Goal: Find specific page/section: Find specific page/section

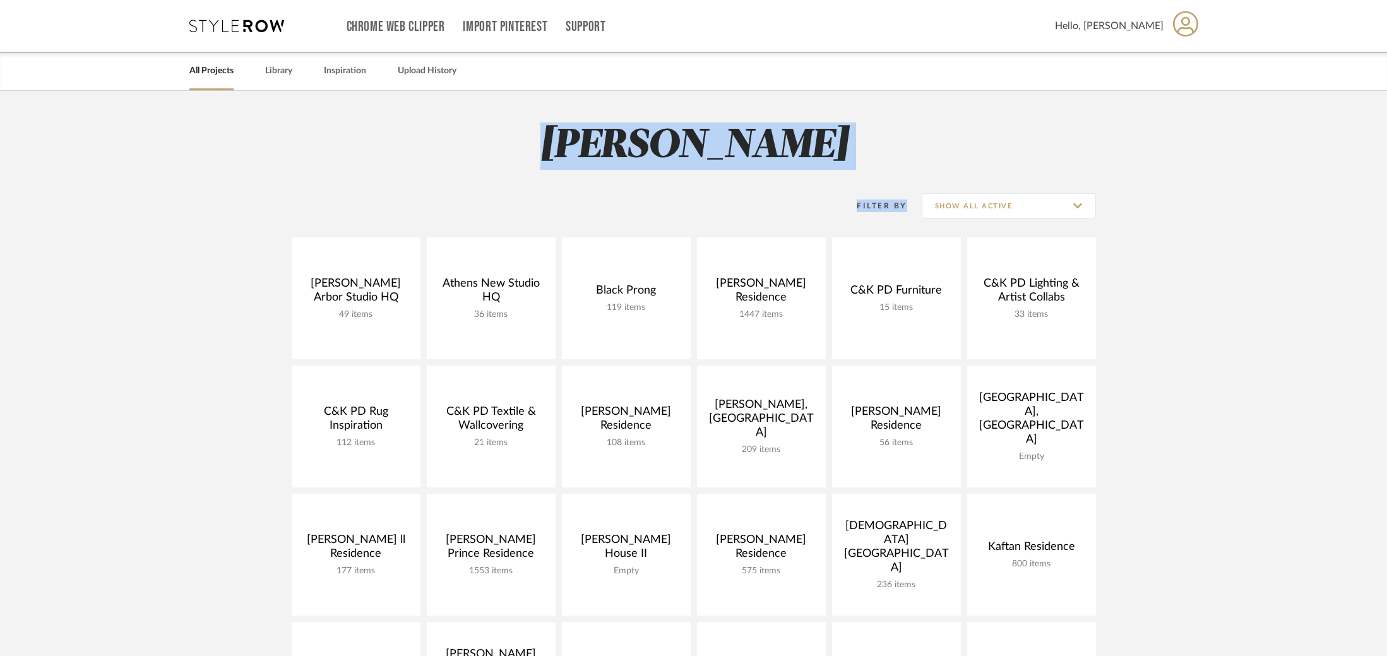
drag, startPoint x: 445, startPoint y: 143, endPoint x: 1149, endPoint y: 222, distance: 708.5
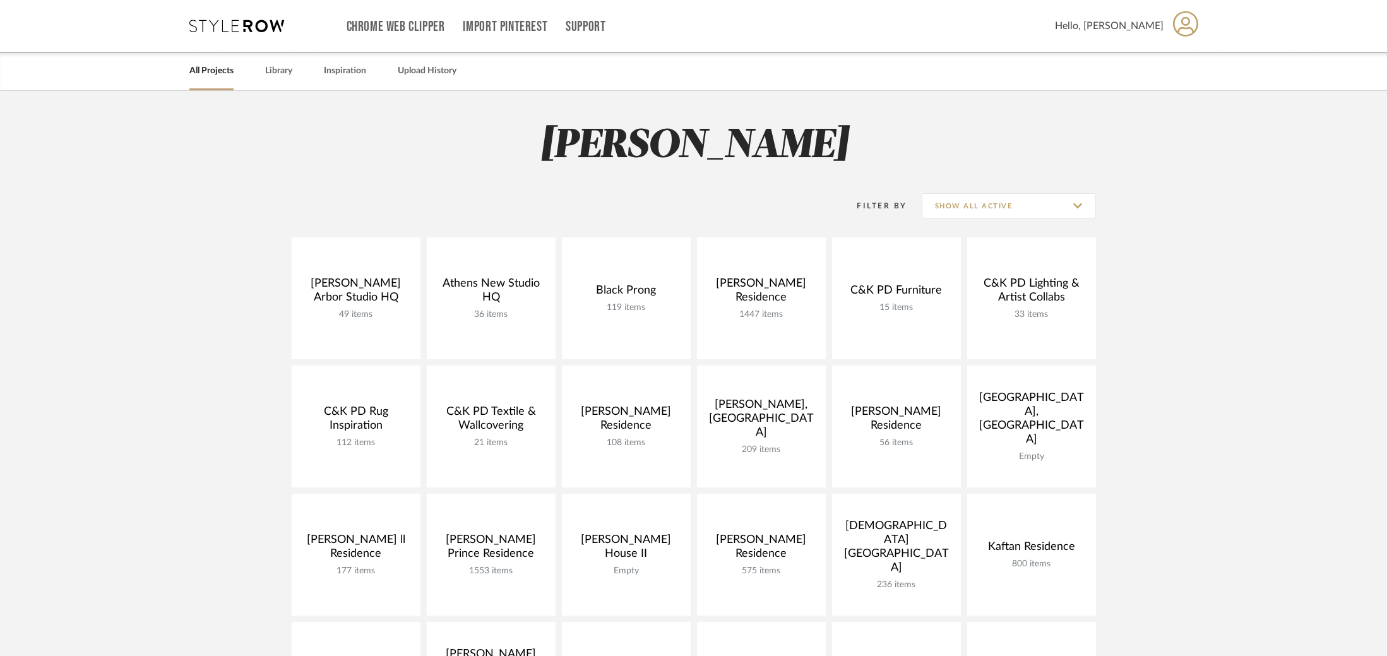
drag, startPoint x: 1130, startPoint y: 215, endPoint x: 633, endPoint y: 87, distance: 513.2
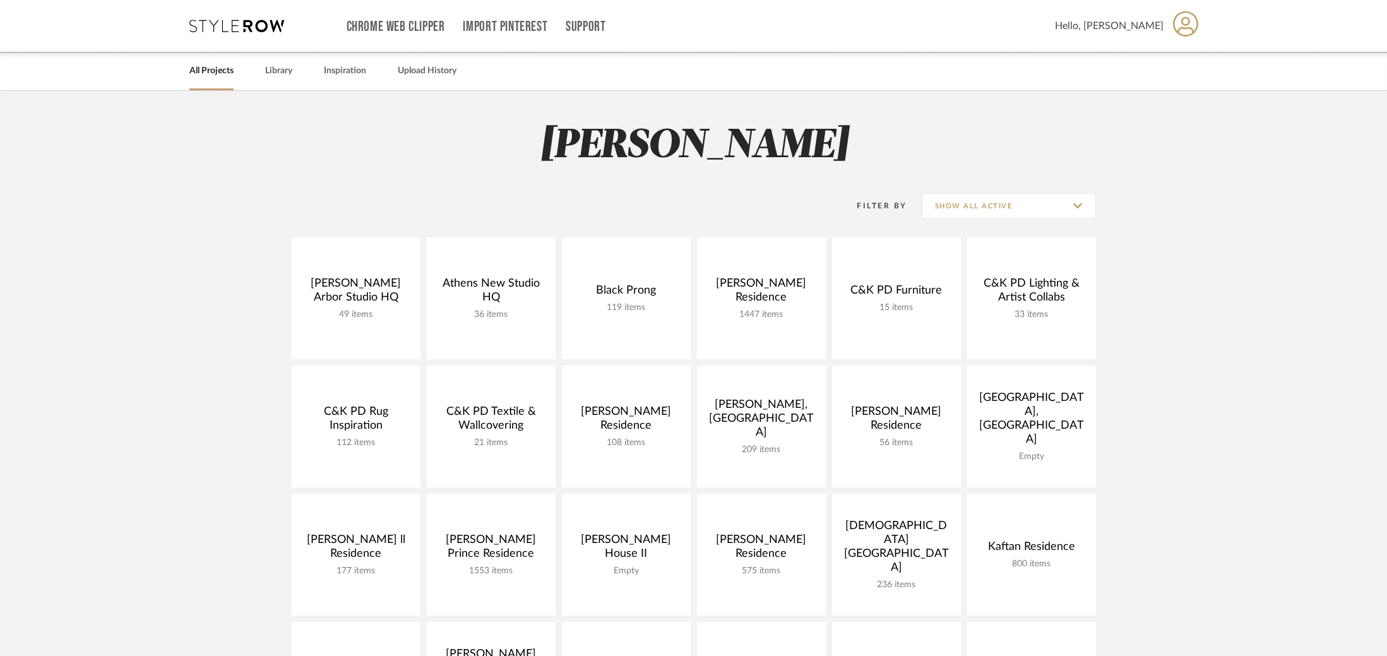
click at [780, 165] on h2 "[PERSON_NAME]" at bounding box center [693, 146] width 909 height 47
click at [792, 160] on h2 "[PERSON_NAME]" at bounding box center [693, 146] width 909 height 47
drag, startPoint x: 741, startPoint y: 138, endPoint x: 732, endPoint y: 136, distance: 8.9
click at [732, 136] on h2 "[PERSON_NAME]" at bounding box center [693, 146] width 909 height 47
click at [764, 135] on h2 "[PERSON_NAME]" at bounding box center [693, 146] width 909 height 47
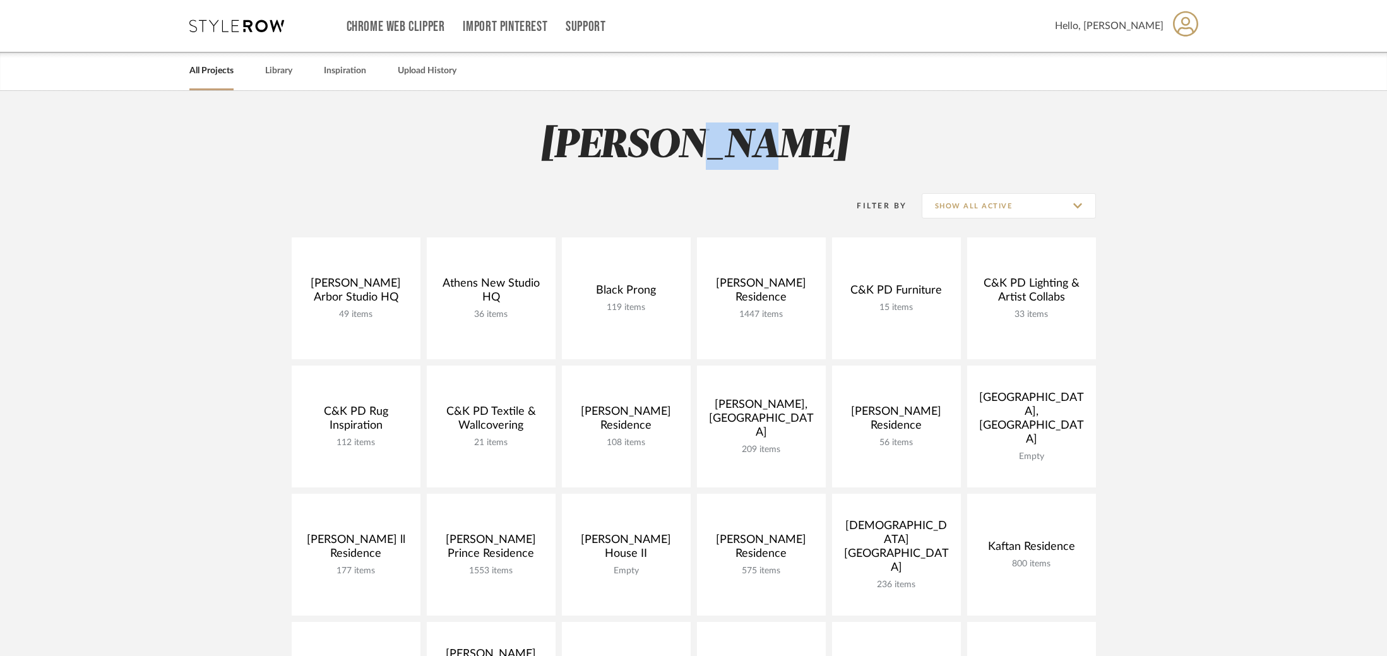
drag, startPoint x: 776, startPoint y: 140, endPoint x: 831, endPoint y: 143, distance: 55.0
click at [831, 143] on h2 "[PERSON_NAME]" at bounding box center [693, 146] width 909 height 47
click at [793, 142] on h2 "[PERSON_NAME]" at bounding box center [693, 146] width 909 height 47
drag, startPoint x: 765, startPoint y: 138, endPoint x: 611, endPoint y: 144, distance: 154.8
click at [611, 144] on h2 "[PERSON_NAME]" at bounding box center [693, 146] width 909 height 47
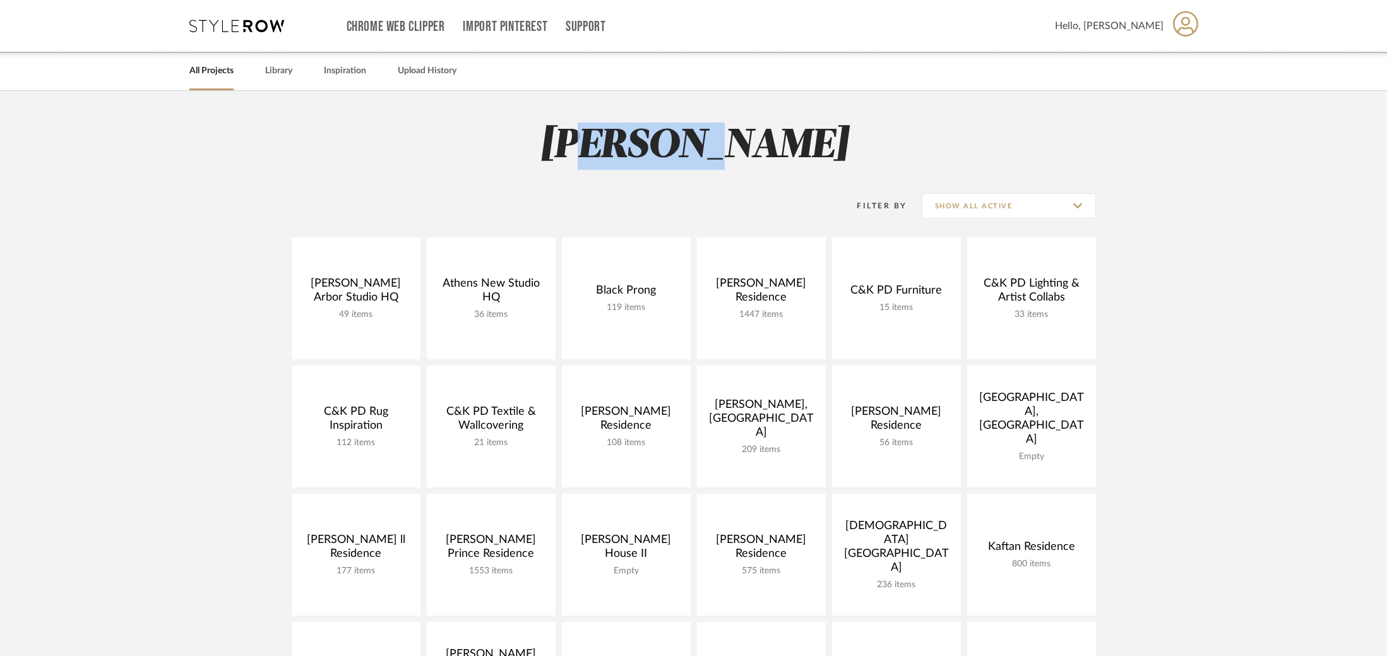
drag, startPoint x: 631, startPoint y: 145, endPoint x: 770, endPoint y: 136, distance: 139.9
click at [770, 136] on h2 "[PERSON_NAME]" at bounding box center [693, 146] width 909 height 47
click at [898, 147] on h2 "[PERSON_NAME]" at bounding box center [693, 146] width 909 height 47
drag, startPoint x: 1138, startPoint y: 210, endPoint x: 563, endPoint y: 141, distance: 579.3
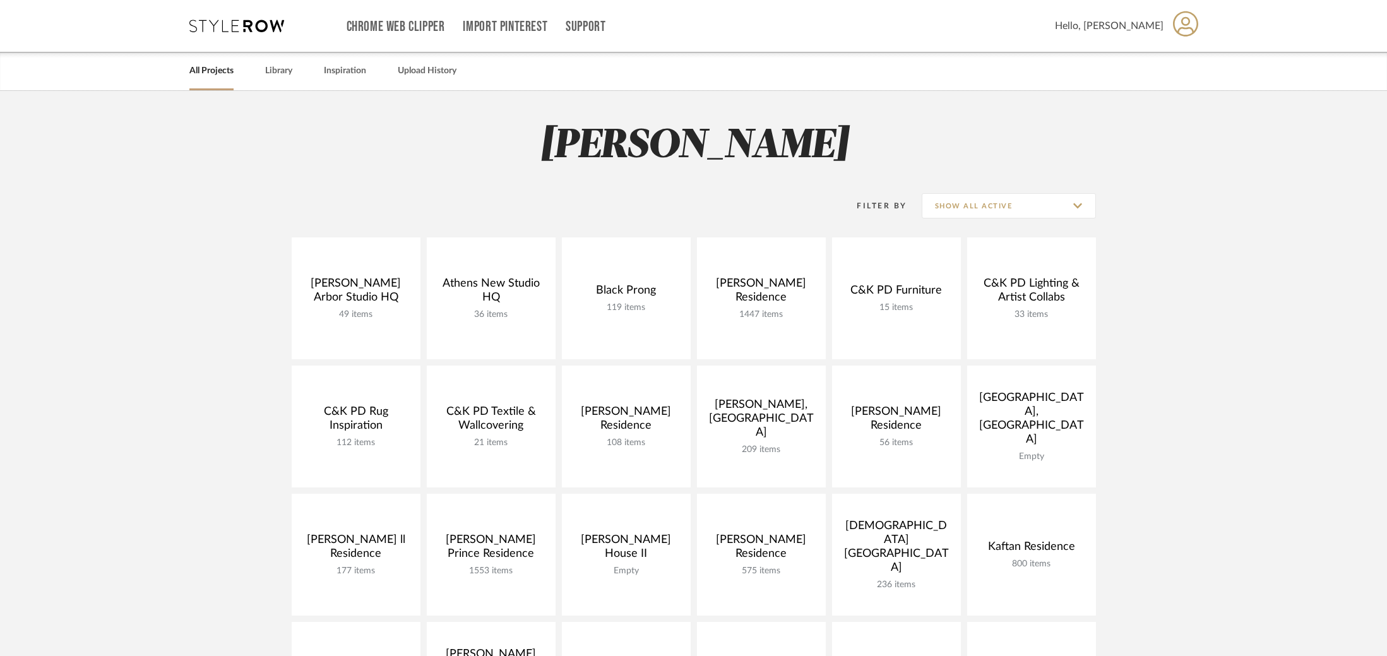
click at [523, 143] on h2 "[PERSON_NAME]" at bounding box center [693, 146] width 909 height 47
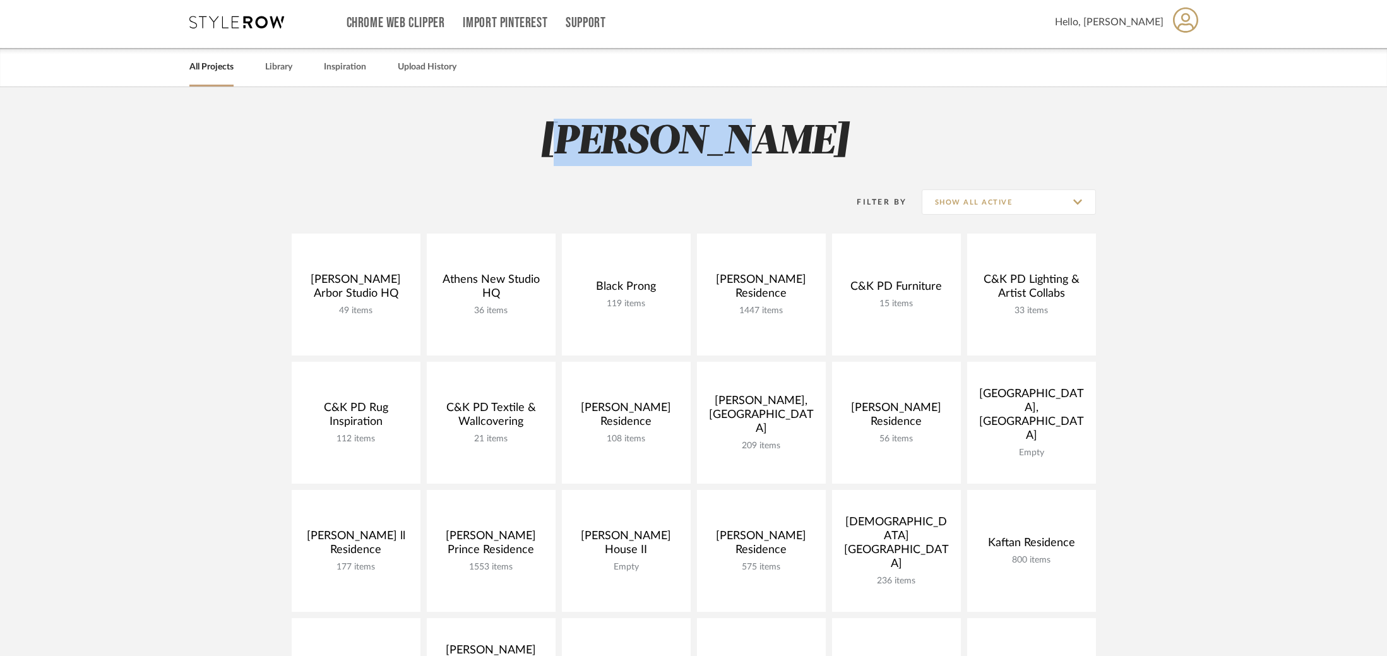
drag, startPoint x: 614, startPoint y: 145, endPoint x: 777, endPoint y: 142, distance: 162.3
click at [777, 142] on h2 "[PERSON_NAME]" at bounding box center [693, 142] width 909 height 47
click at [660, 194] on div "Filter By Show All Active" at bounding box center [694, 202] width 804 height 32
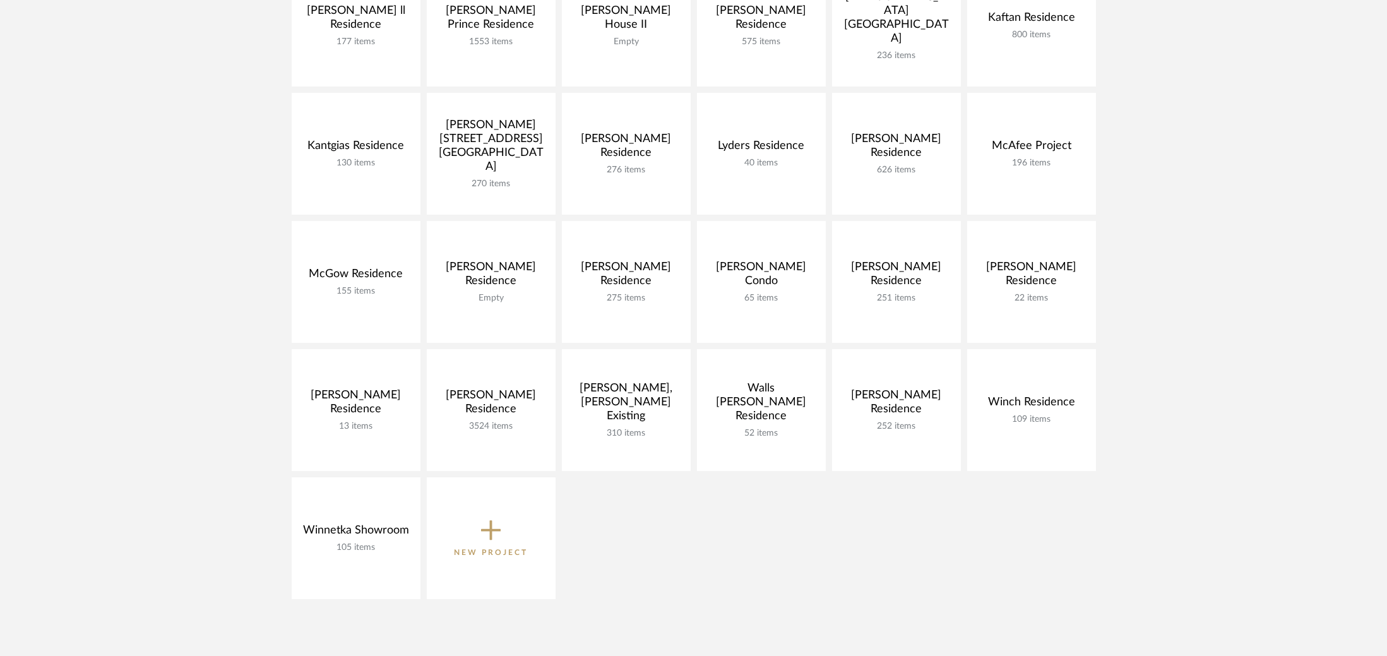
scroll to position [479, 0]
